Goal: Check status

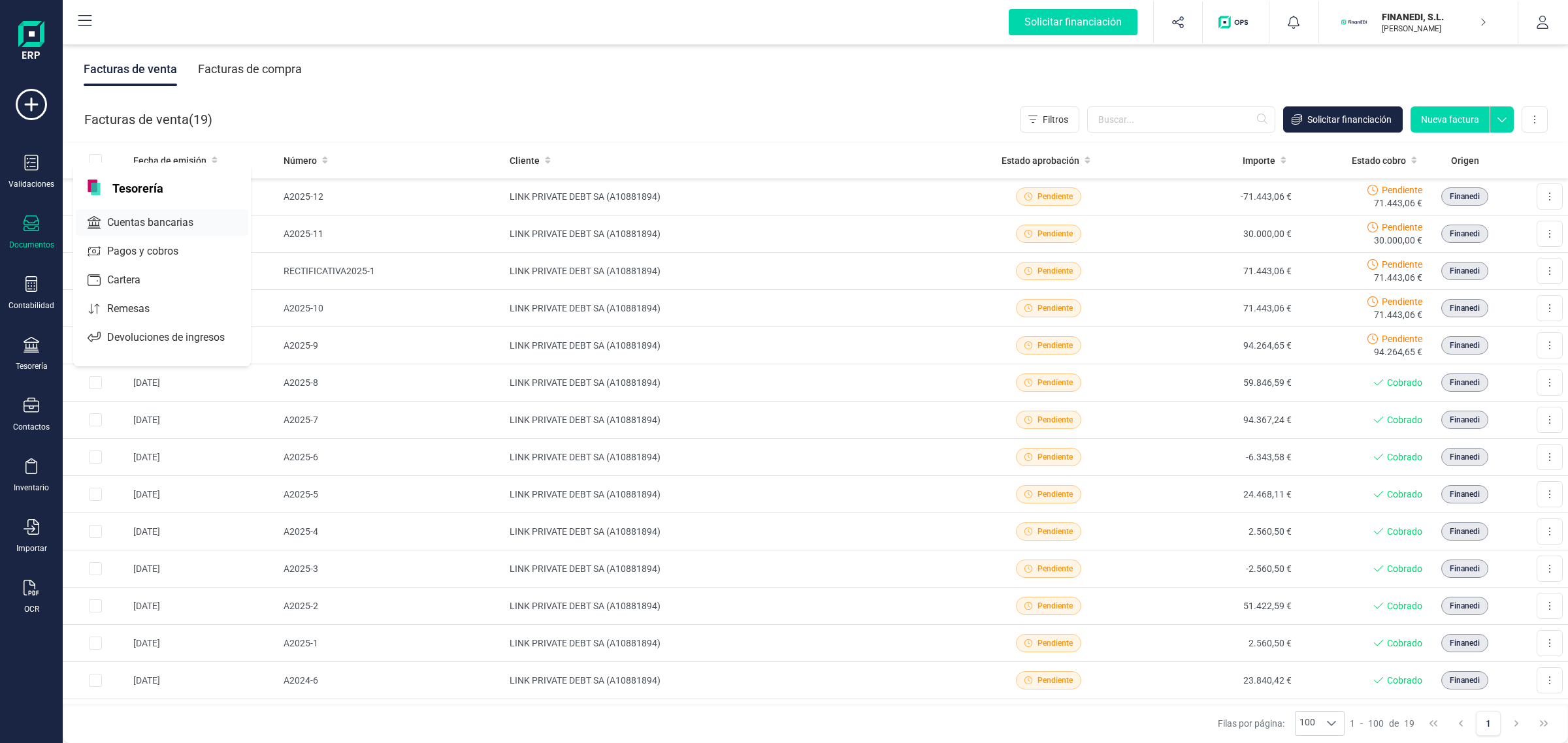
click at [129, 220] on span "Cuentas bancarias" at bounding box center [160, 222] width 115 height 16
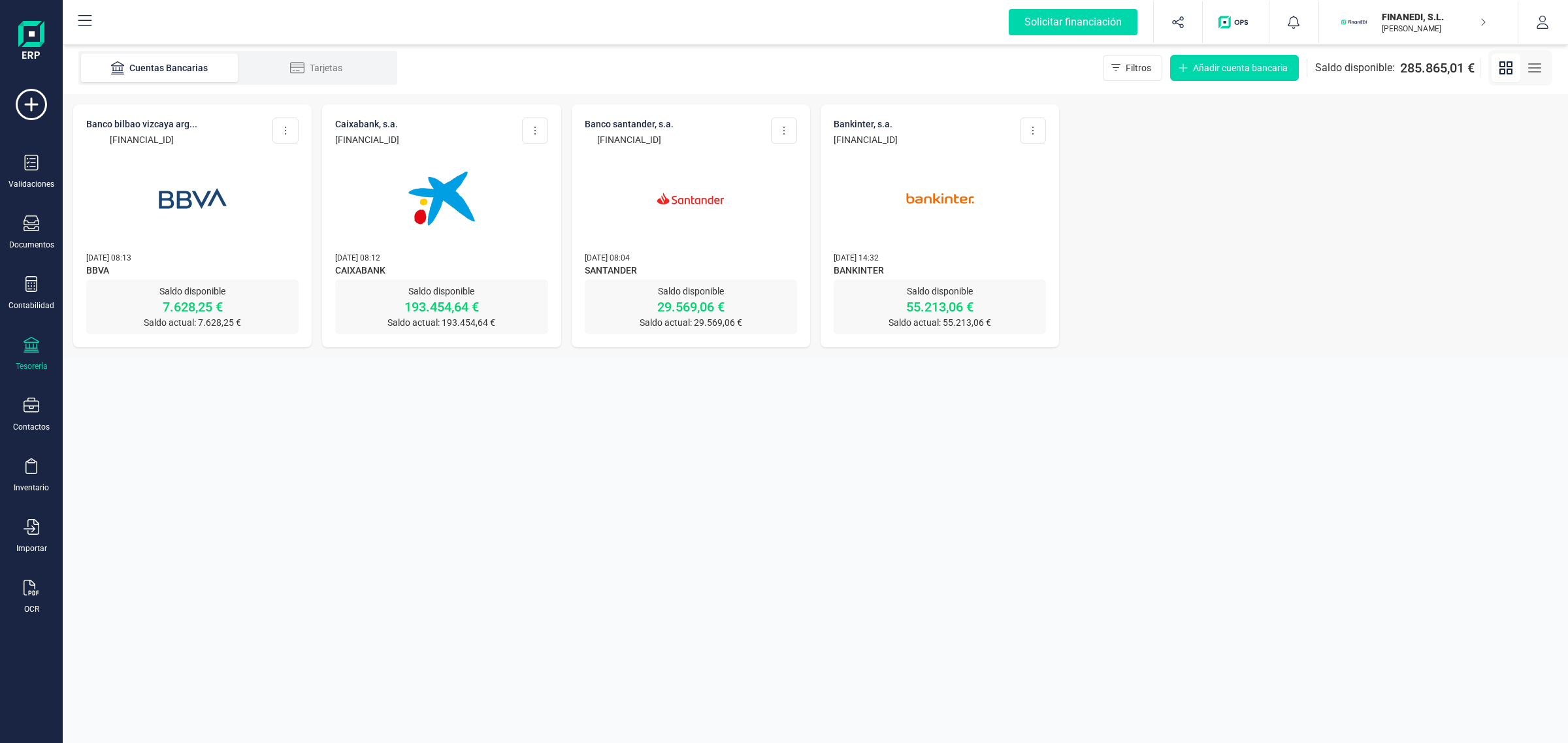
click at [1186, 268] on div "BANCO BILBAO VIZCAYA ARG... [FINANCIAL_ID] Editar cuenta Actualizar Desconectar…" at bounding box center [815, 226] width 1505 height 263
click at [681, 262] on p "[DATE] 08:04" at bounding box center [690, 256] width 212 height 13
click at [693, 206] on img at bounding box center [690, 199] width 110 height 110
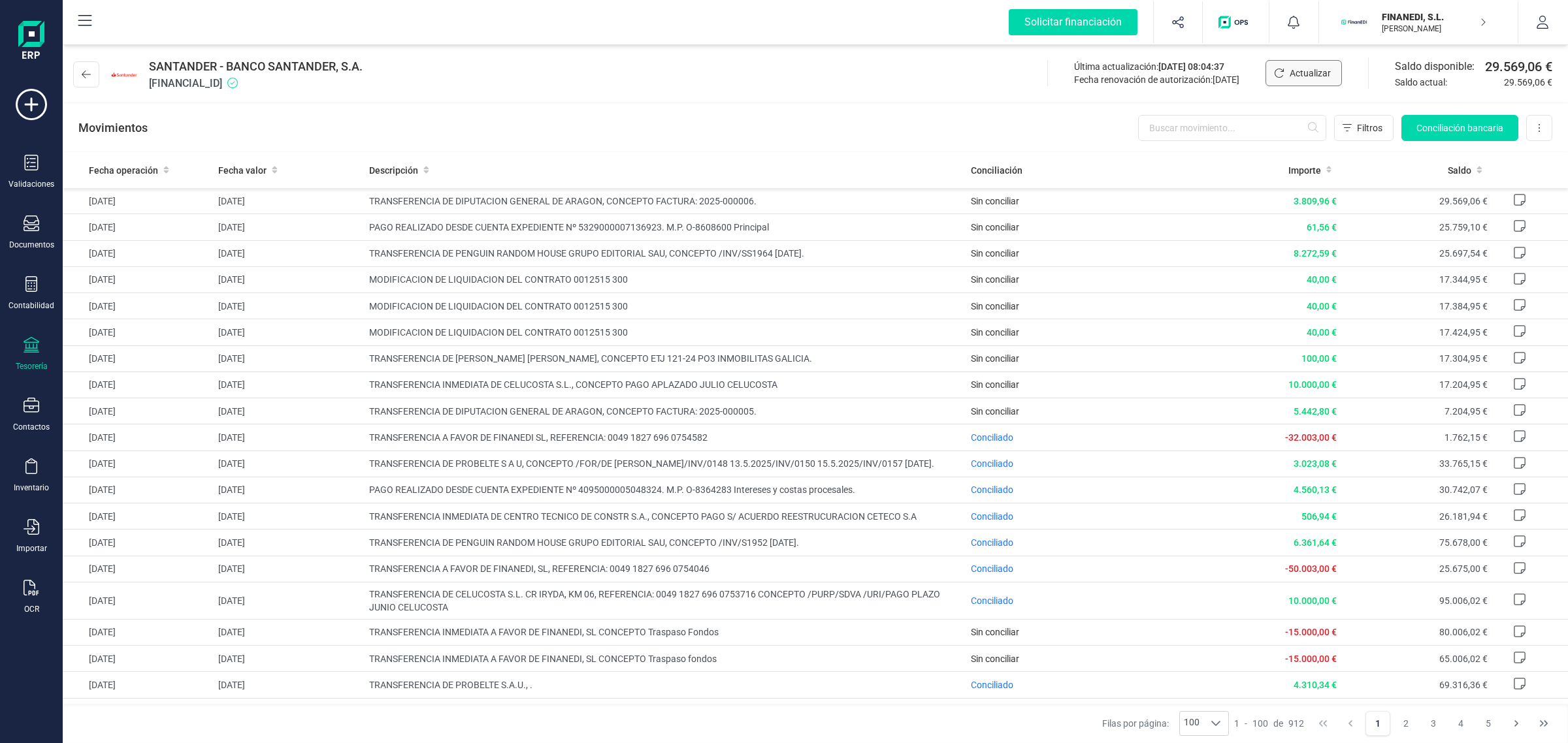
click at [1310, 69] on span "Actualizar" at bounding box center [1310, 72] width 41 height 13
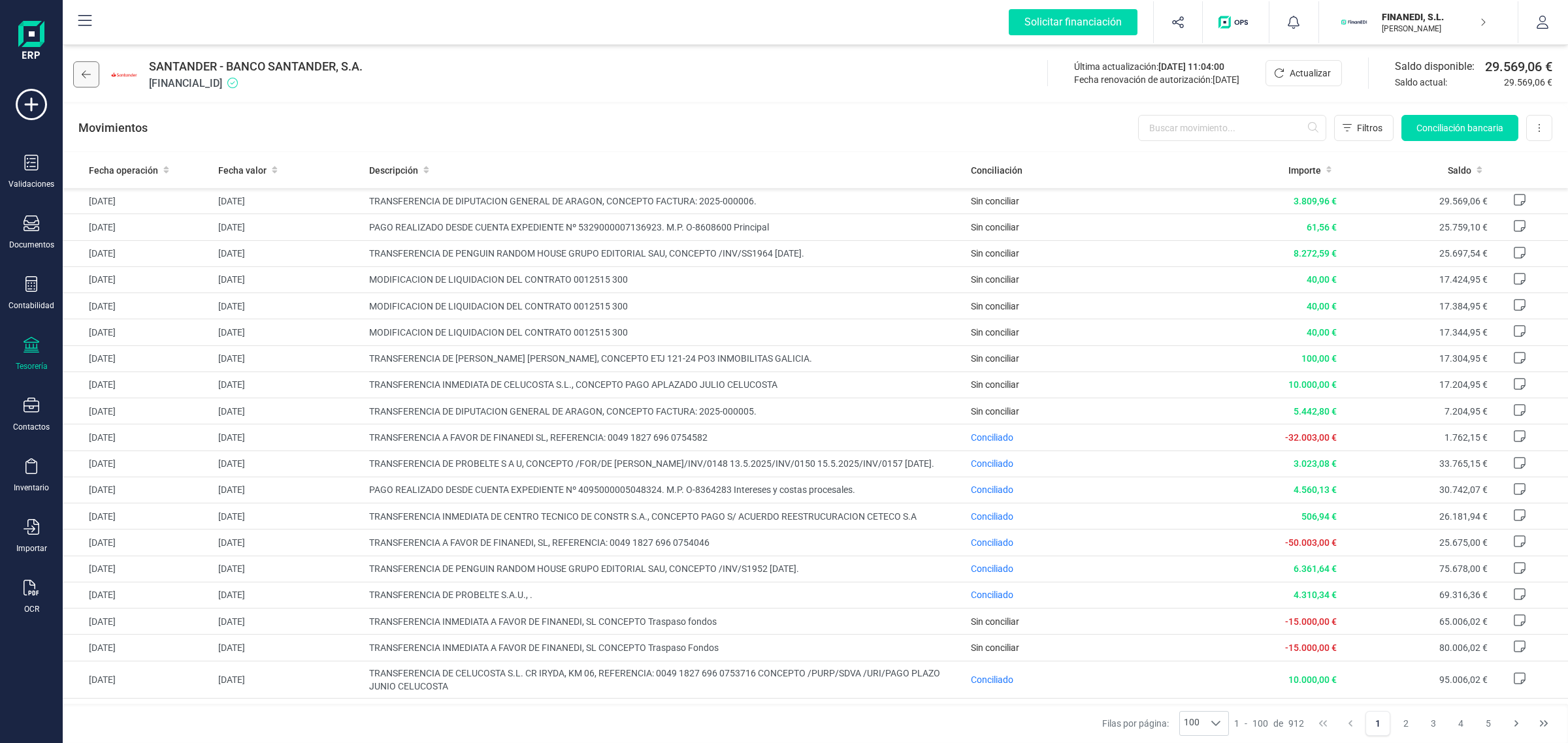
click at [92, 72] on button at bounding box center [86, 74] width 26 height 26
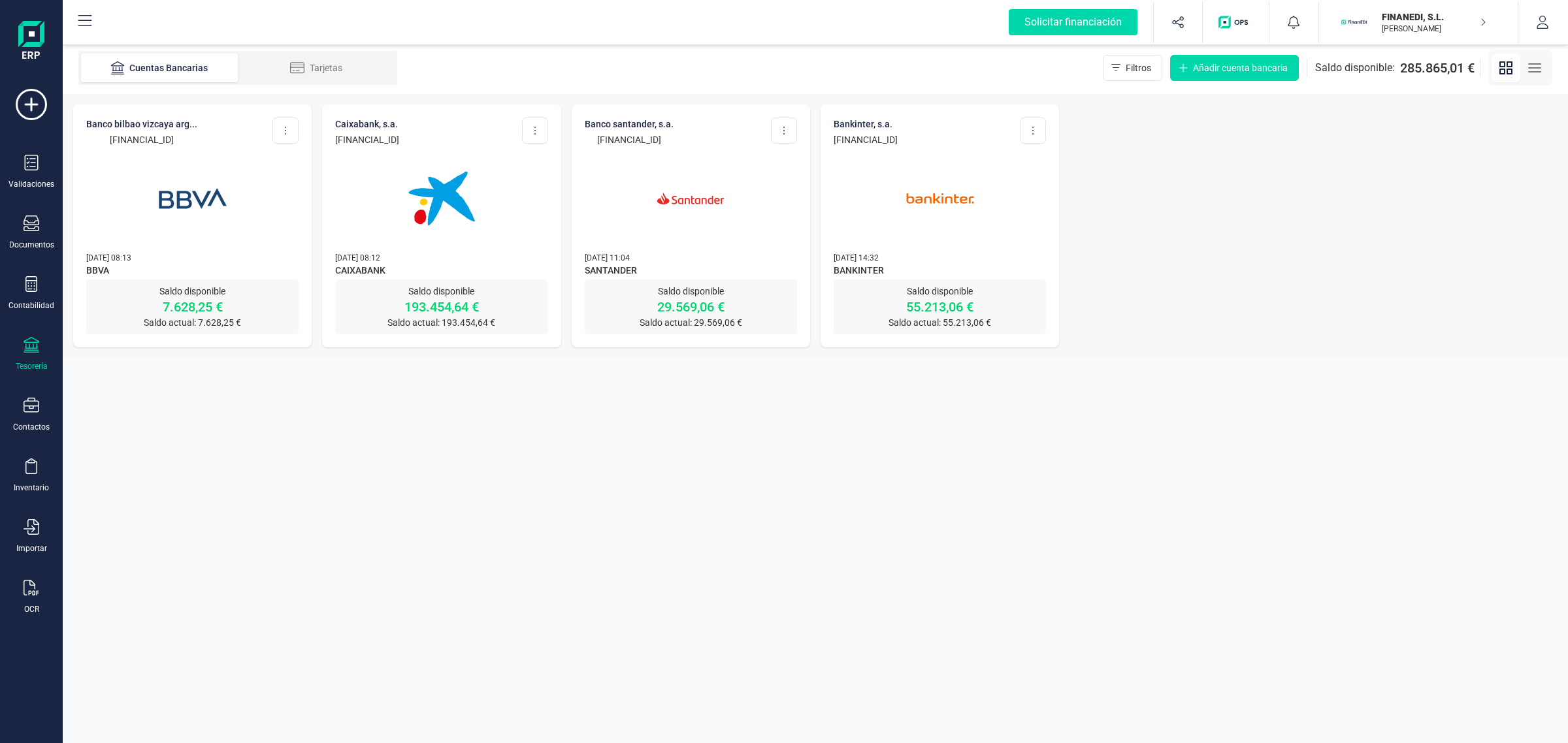
click at [449, 242] on img at bounding box center [442, 199] width 110 height 110
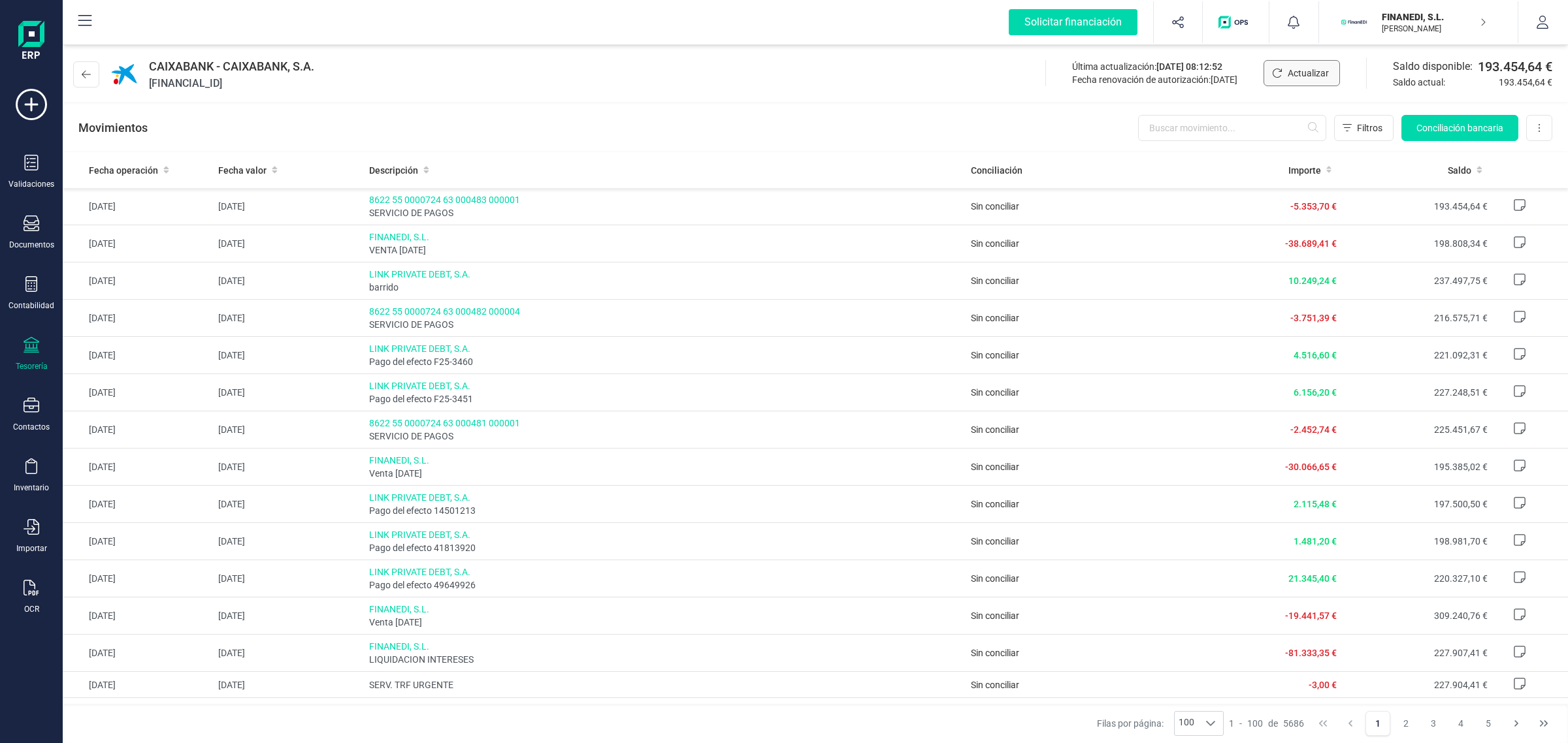
click at [1287, 72] on span "Actualizar" at bounding box center [1307, 72] width 41 height 13
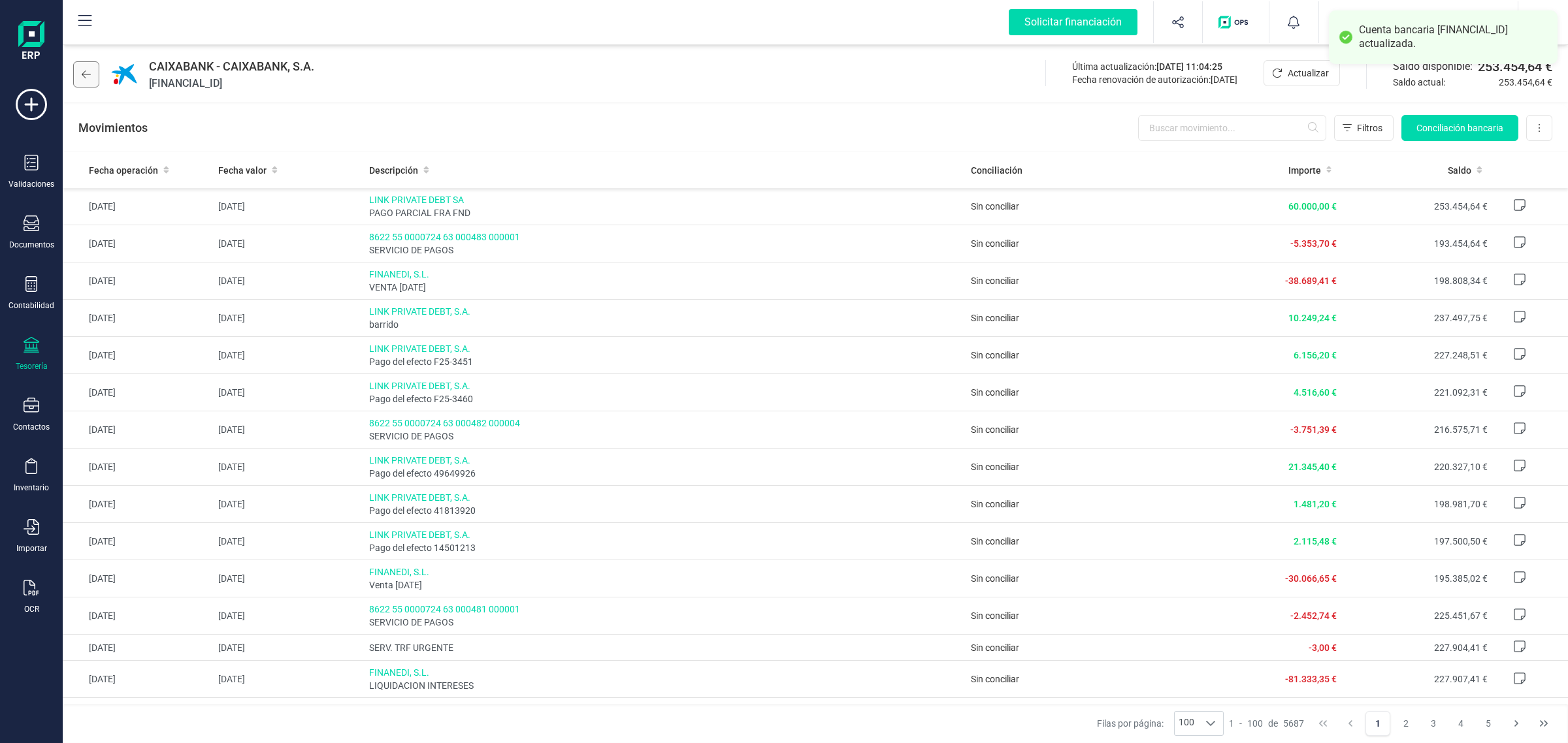
click at [82, 77] on icon at bounding box center [86, 74] width 9 height 10
